Goal: Task Accomplishment & Management: Manage account settings

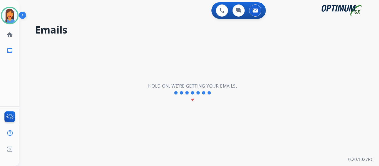
click at [213, 8] on div "0 Voice Interactions 0 Chat Interactions 0 Email Interactions" at bounding box center [239, 10] width 54 height 17
click at [223, 9] on img at bounding box center [222, 10] width 5 height 5
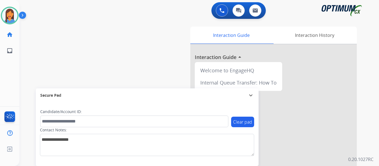
click at [52, 31] on div "swap_horiz Break voice bridge close_fullscreen Connect 3-Way Call merge_type Se…" at bounding box center [192, 136] width 347 height 232
click at [85, 56] on div "swap_horiz Break voice bridge close_fullscreen Connect 3-Way Call merge_type Se…" at bounding box center [192, 136] width 347 height 232
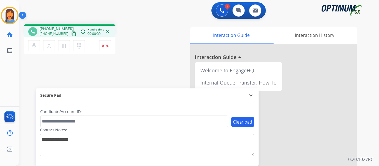
drag, startPoint x: 68, startPoint y: 35, endPoint x: 81, endPoint y: 38, distance: 13.2
click at [71, 35] on mat-icon "content_copy" at bounding box center [73, 33] width 5 height 5
click at [71, 34] on mat-icon "content_copy" at bounding box center [73, 33] width 5 height 5
click at [105, 47] on button "Disconnect" at bounding box center [105, 46] width 12 height 12
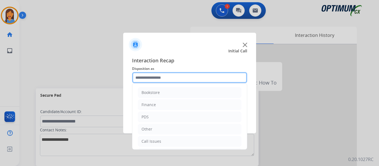
click at [173, 80] on input "text" at bounding box center [189, 77] width 115 height 11
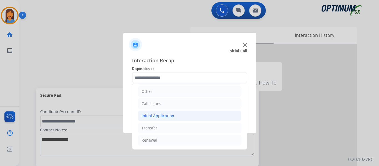
click at [159, 116] on div "Initial Application" at bounding box center [158, 116] width 33 height 6
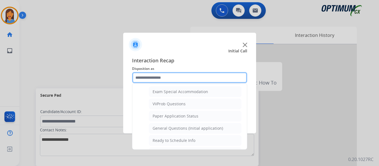
scroll to position [288, 0]
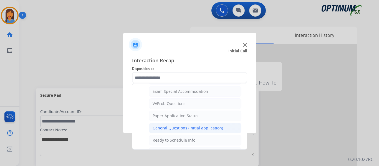
click at [177, 128] on div "General Questions (Initial application)" at bounding box center [188, 129] width 71 height 6
type input "**********"
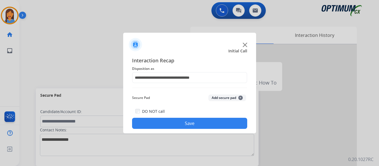
click at [181, 126] on button "Save" at bounding box center [189, 123] width 115 height 11
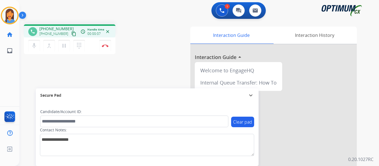
click at [71, 34] on mat-icon "content_copy" at bounding box center [73, 33] width 5 height 5
click at [103, 47] on button "Disconnect" at bounding box center [105, 46] width 12 height 12
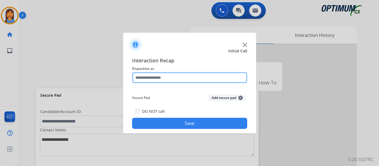
click at [174, 77] on input "text" at bounding box center [189, 77] width 115 height 11
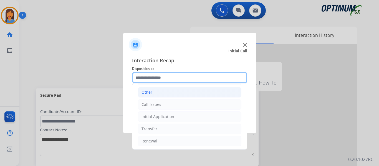
scroll to position [38, 0]
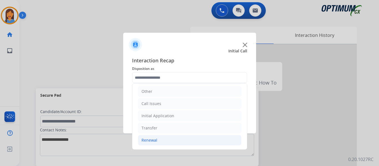
click at [153, 139] on div "Renewal" at bounding box center [150, 141] width 16 height 6
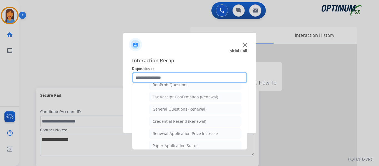
scroll to position [149, 0]
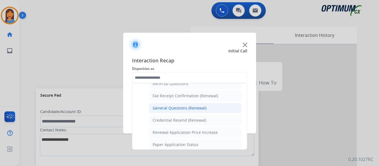
click at [179, 108] on div "General Questions (Renewal)" at bounding box center [180, 109] width 54 height 6
type input "**********"
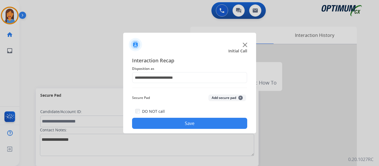
click at [185, 122] on button "Save" at bounding box center [189, 123] width 115 height 11
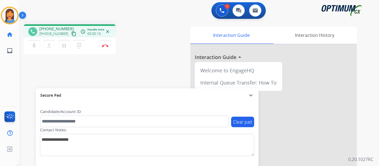
click at [71, 31] on mat-icon "content_copy" at bounding box center [73, 33] width 5 height 5
click at [106, 47] on button "Disconnect" at bounding box center [105, 46] width 12 height 12
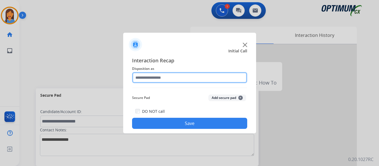
click at [164, 77] on input "text" at bounding box center [189, 77] width 115 height 11
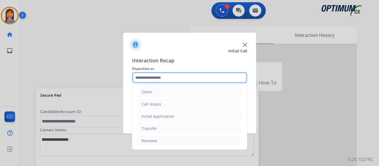
scroll to position [38, 0]
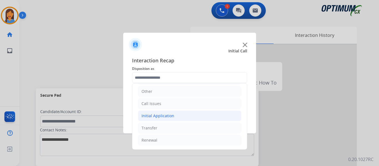
click at [166, 116] on div "Initial Application" at bounding box center [158, 116] width 33 height 6
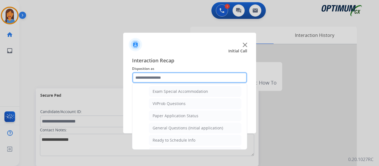
scroll to position [316, 0]
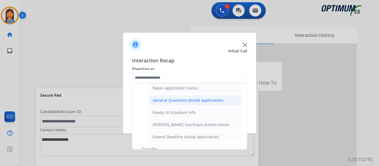
click at [178, 102] on div "General Questions (Initial application)" at bounding box center [188, 101] width 71 height 6
type input "**********"
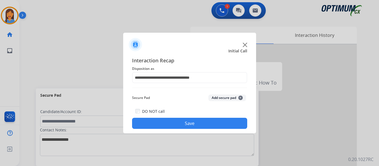
click at [190, 121] on button "Save" at bounding box center [189, 123] width 115 height 11
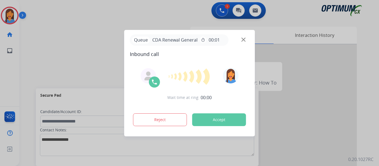
drag, startPoint x: 30, startPoint y: 10, endPoint x: 11, endPoint y: 18, distance: 21.0
click at [11, 18] on div at bounding box center [189, 83] width 379 height 166
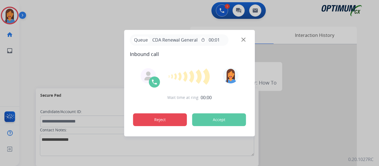
click at [153, 120] on button "Reject" at bounding box center [160, 120] width 54 height 13
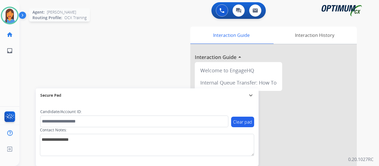
click at [9, 14] on img at bounding box center [10, 16] width 16 height 16
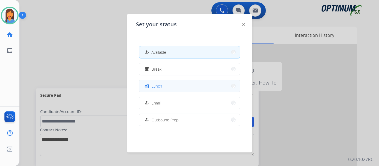
click at [155, 89] on span "Lunch" at bounding box center [157, 86] width 11 height 6
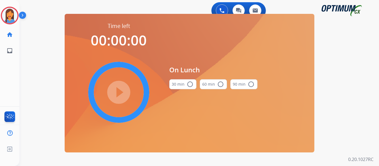
click at [184, 83] on button "30 min radio_button_unchecked" at bounding box center [182, 84] width 27 height 10
click at [119, 93] on mat-icon "play_circle_filled" at bounding box center [119, 92] width 7 height 7
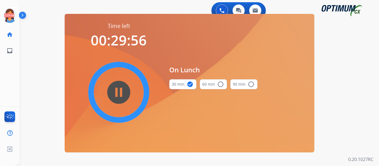
click at [219, 84] on mat-icon "radio_button_unchecked" at bounding box center [220, 84] width 7 height 7
click at [117, 89] on mat-icon "play_circle_filled" at bounding box center [119, 92] width 7 height 7
